Goal: Task Accomplishment & Management: Complete application form

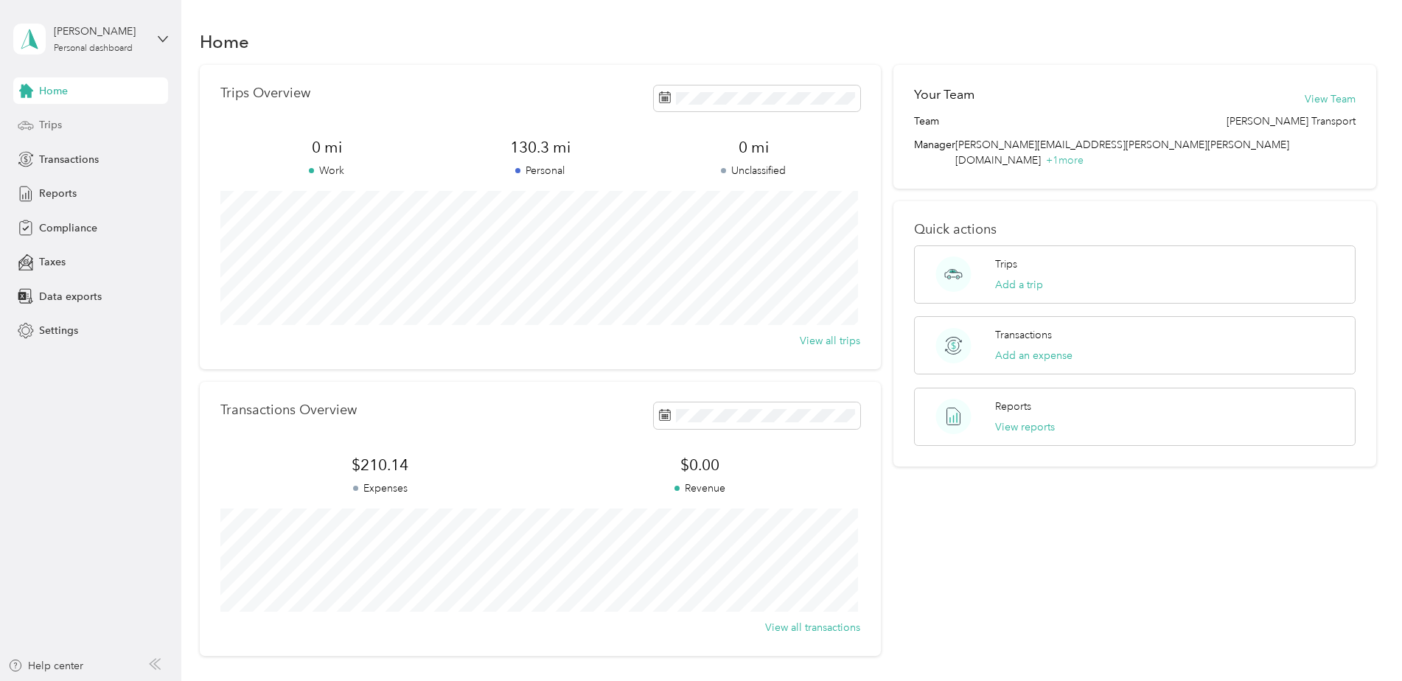
click at [108, 119] on div "Trips" at bounding box center [90, 125] width 155 height 27
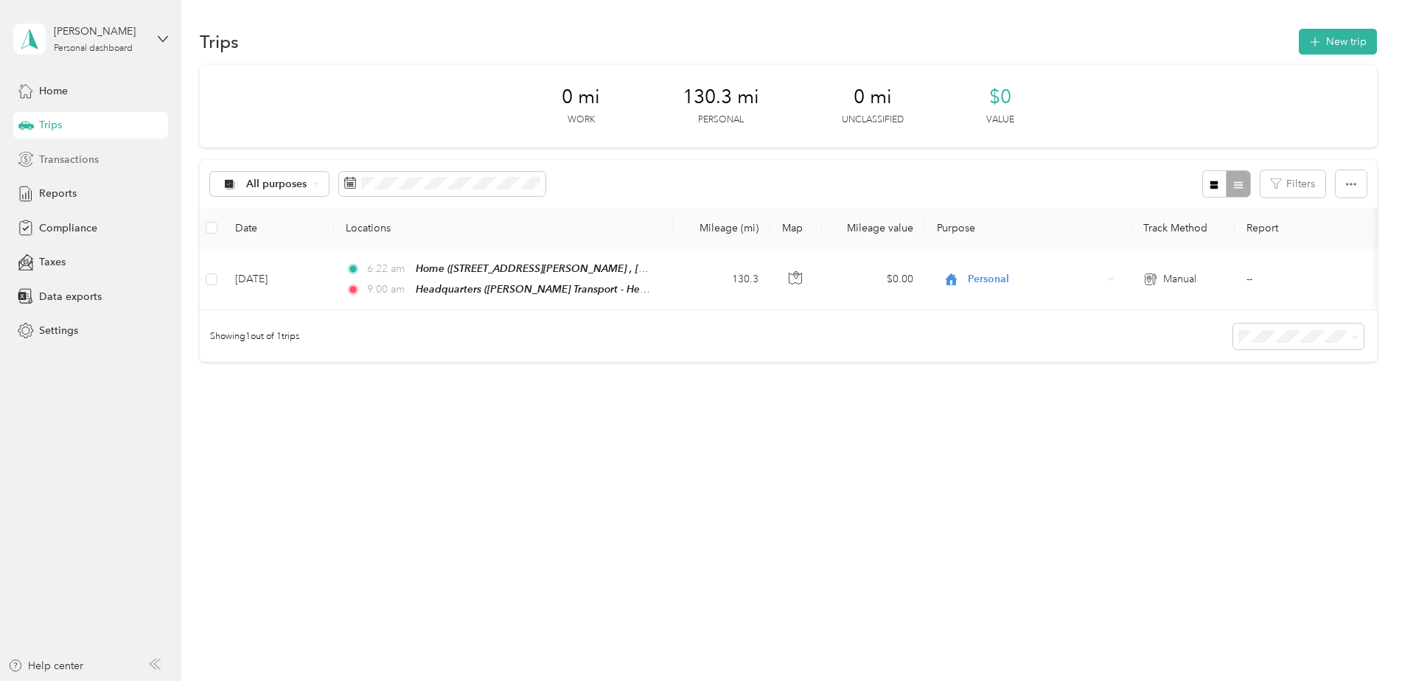
click at [73, 155] on span "Transactions" at bounding box center [69, 159] width 60 height 15
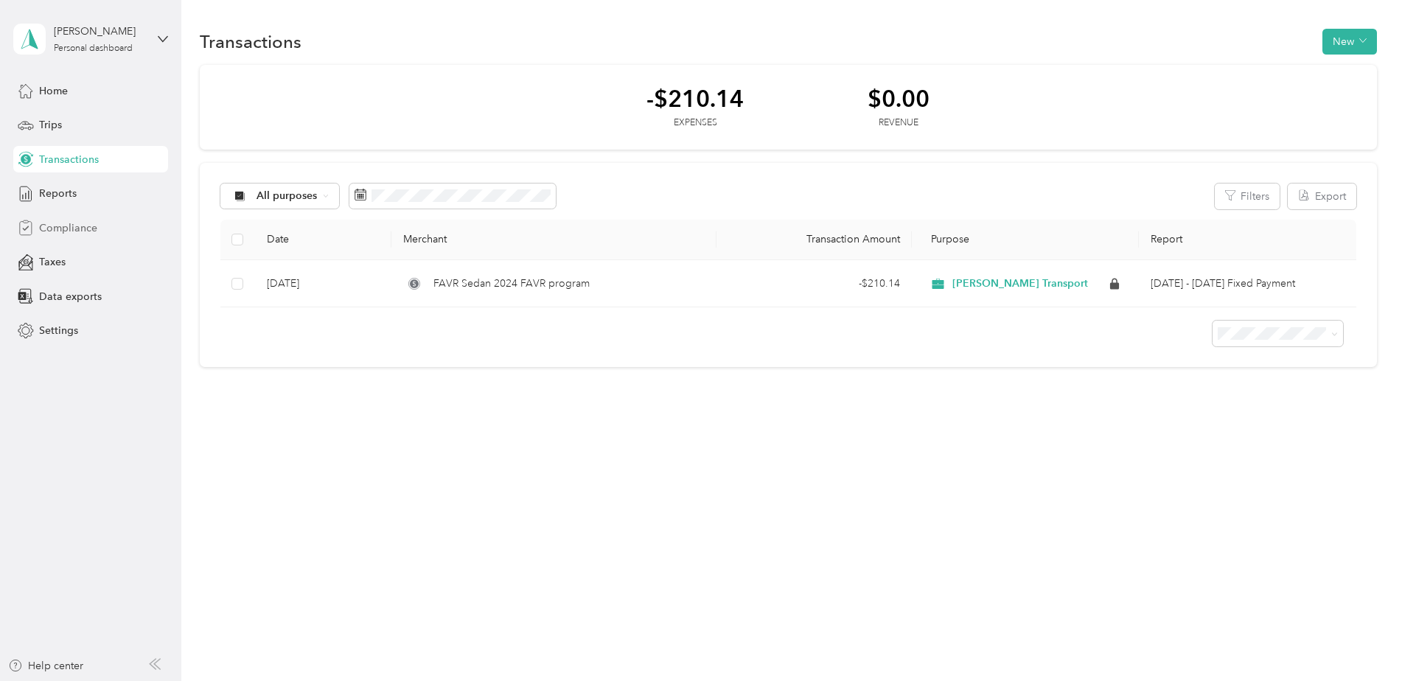
click at [105, 231] on div "Compliance" at bounding box center [90, 228] width 155 height 27
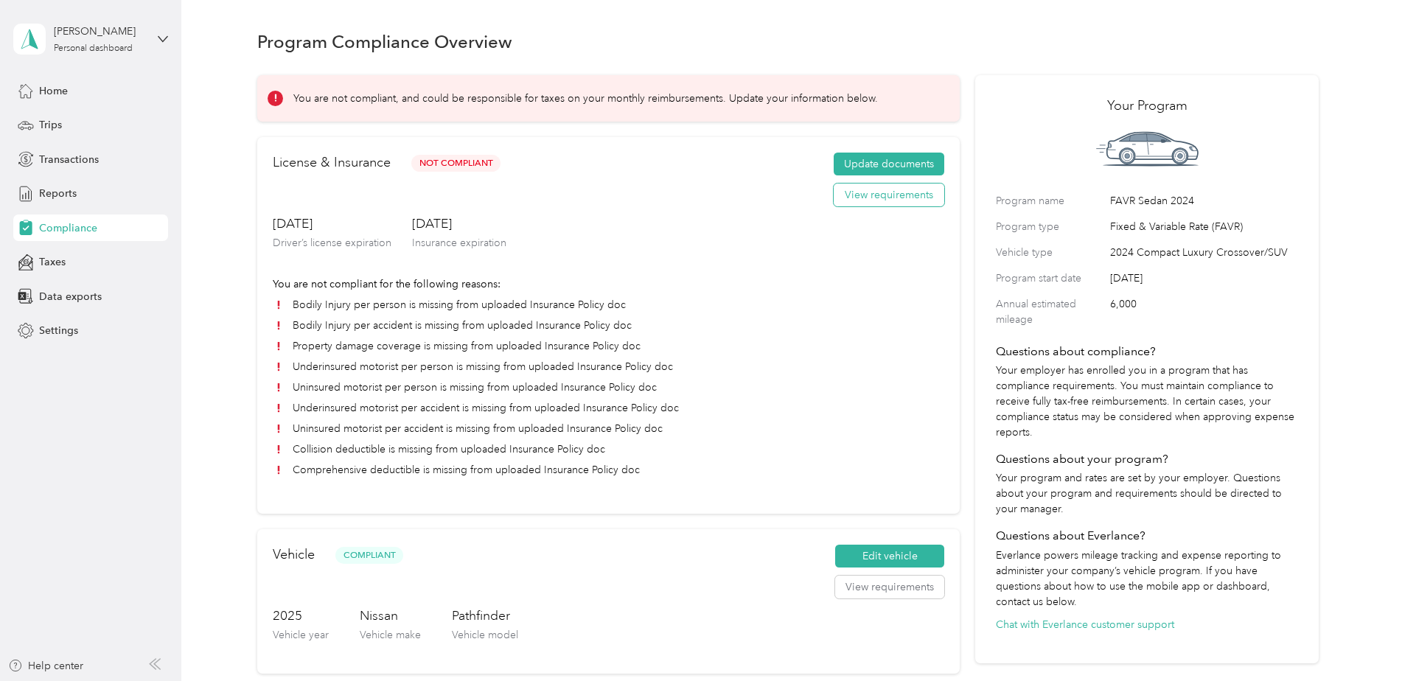
click at [907, 197] on button "View requirements" at bounding box center [889, 196] width 111 height 24
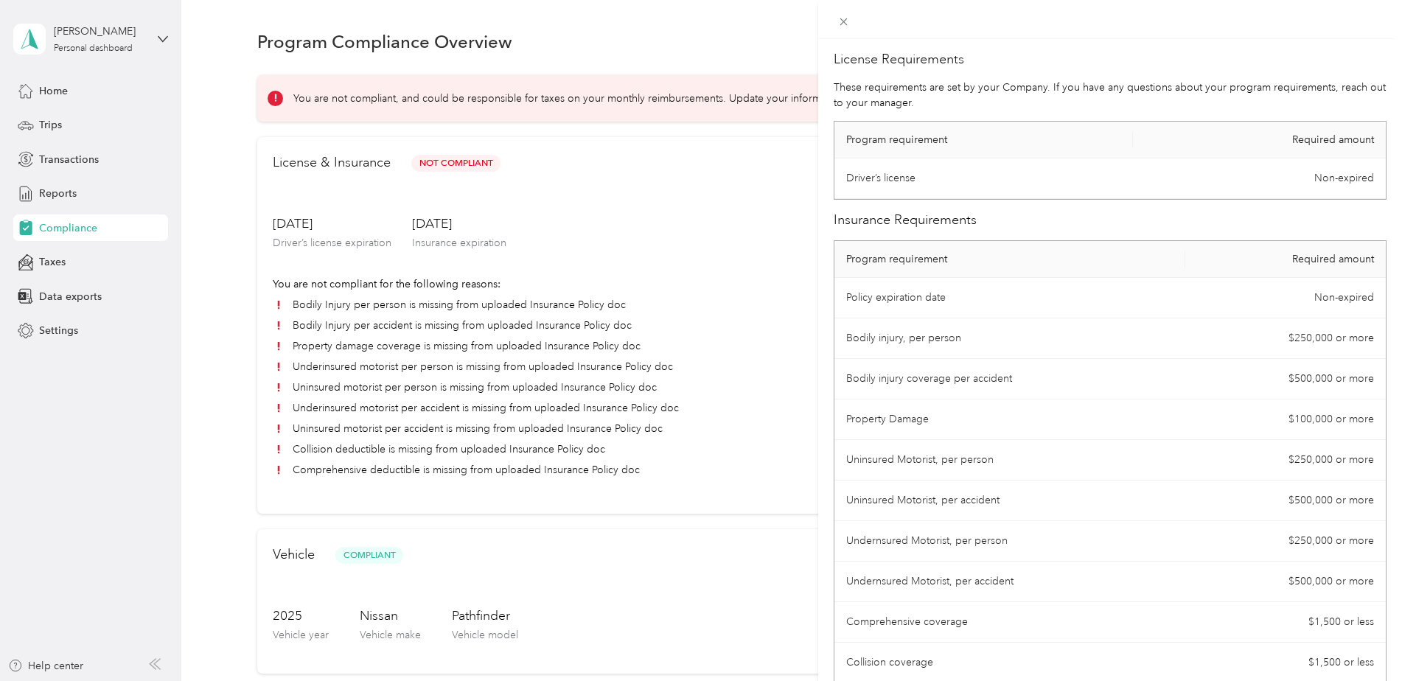
click at [714, 195] on div "License Requirements These requirements are set by your Company. If you have an…" at bounding box center [701, 340] width 1402 height 681
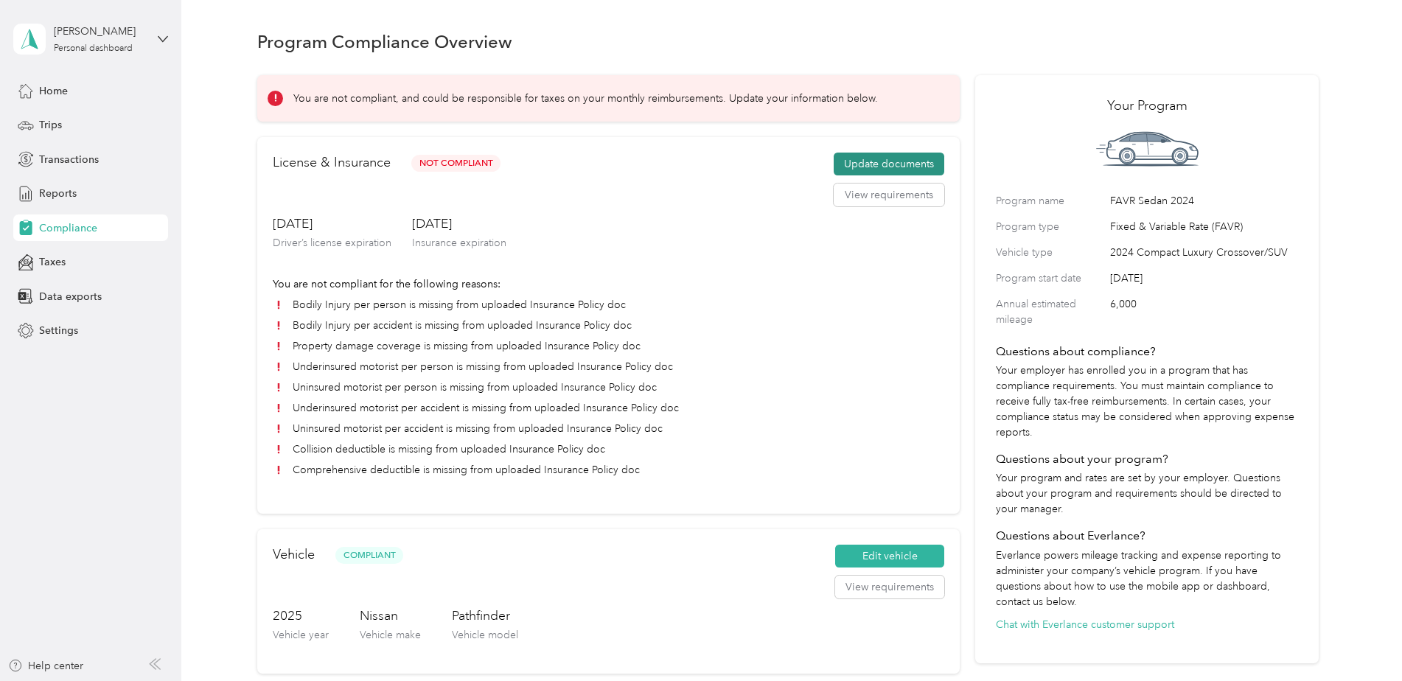
click at [921, 164] on button "Update documents" at bounding box center [889, 165] width 111 height 24
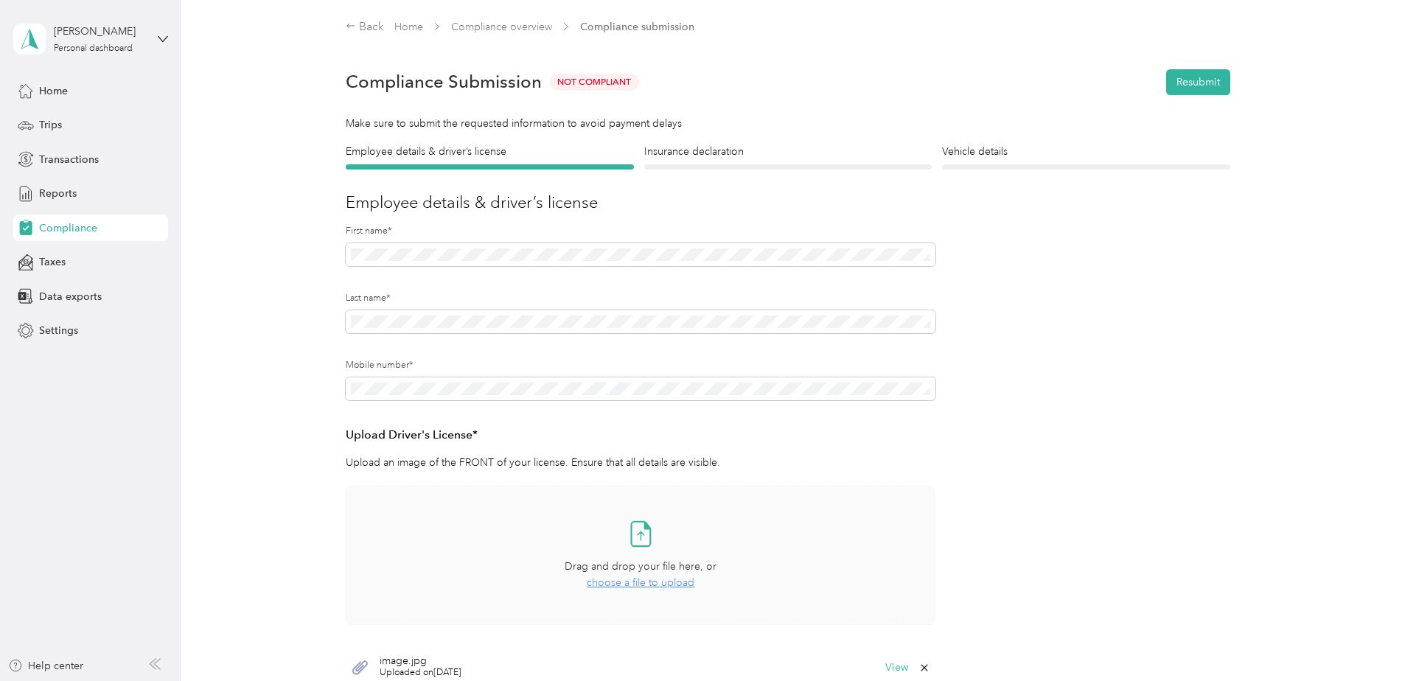
click at [641, 474] on span "choose a file to upload" at bounding box center [641, 582] width 108 height 13
click at [930, 83] on button "Resubmit" at bounding box center [1198, 82] width 64 height 26
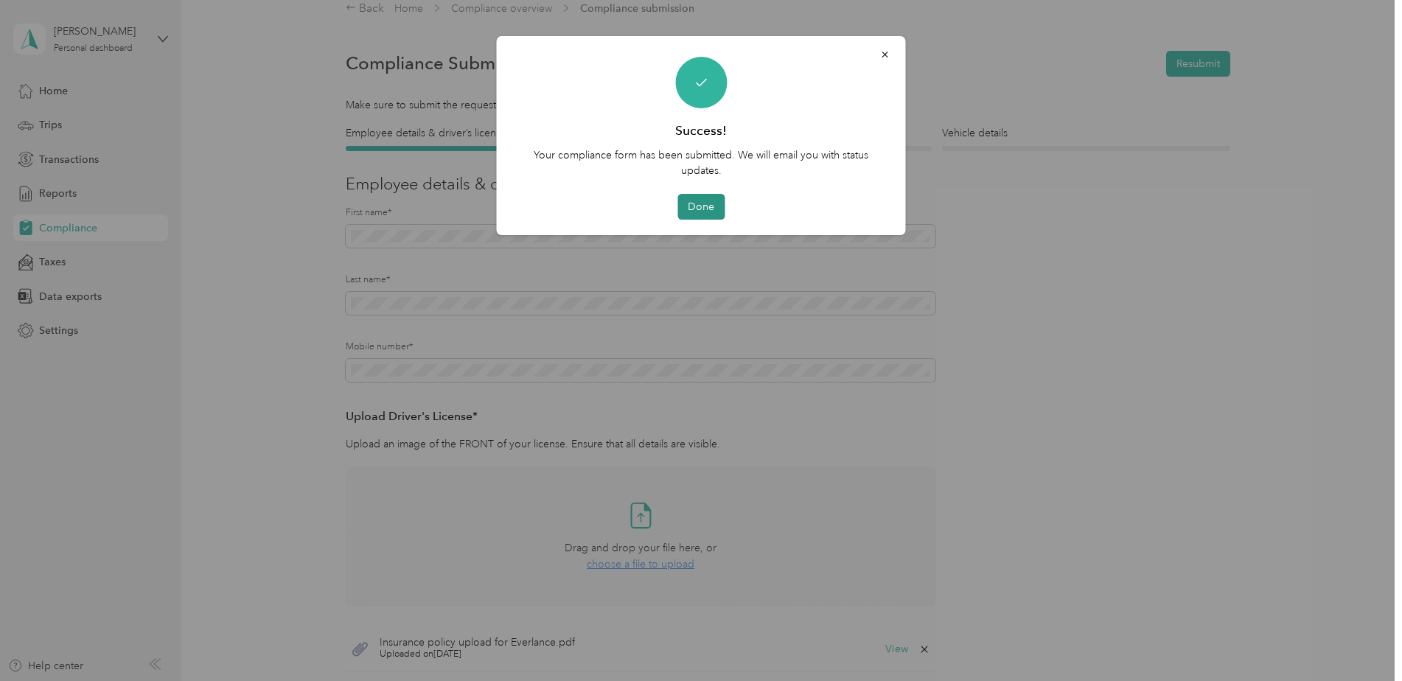
click at [694, 210] on button "Done" at bounding box center [700, 207] width 47 height 26
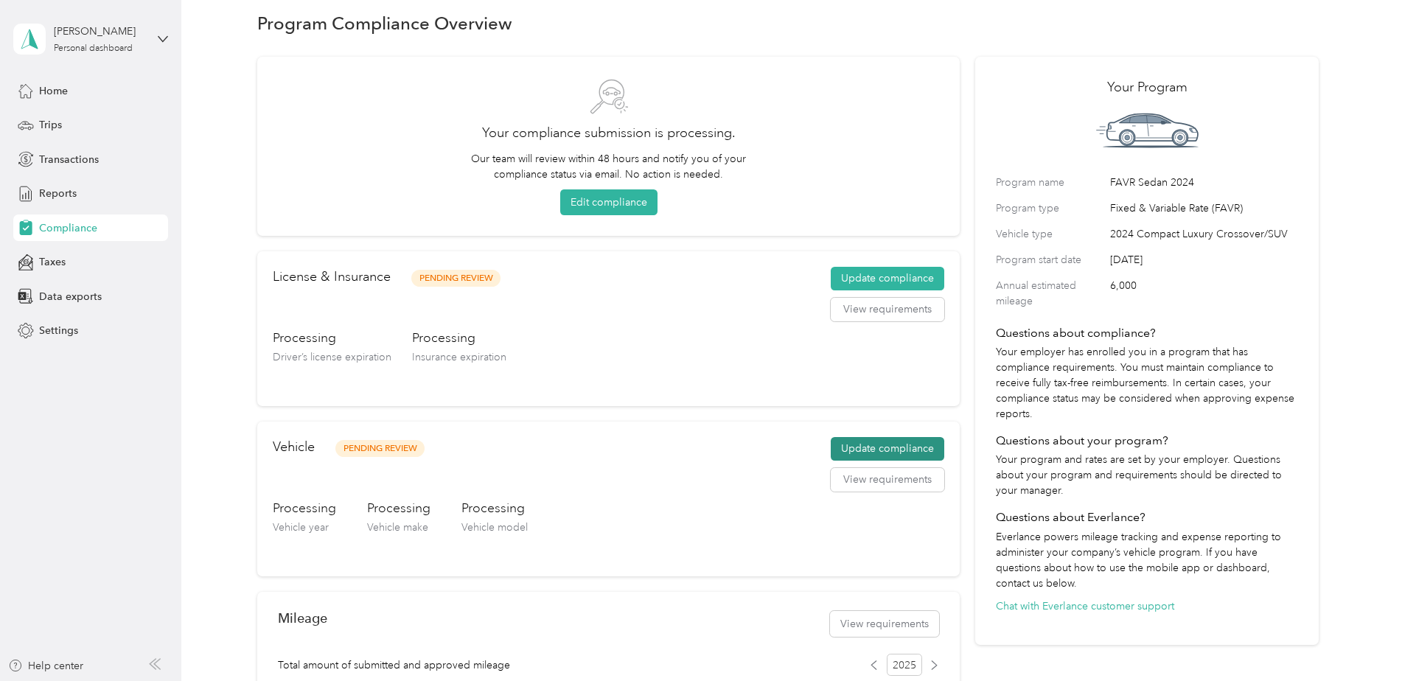
click at [888, 450] on button "Update compliance" at bounding box center [888, 449] width 114 height 24
